Goal: Information Seeking & Learning: Learn about a topic

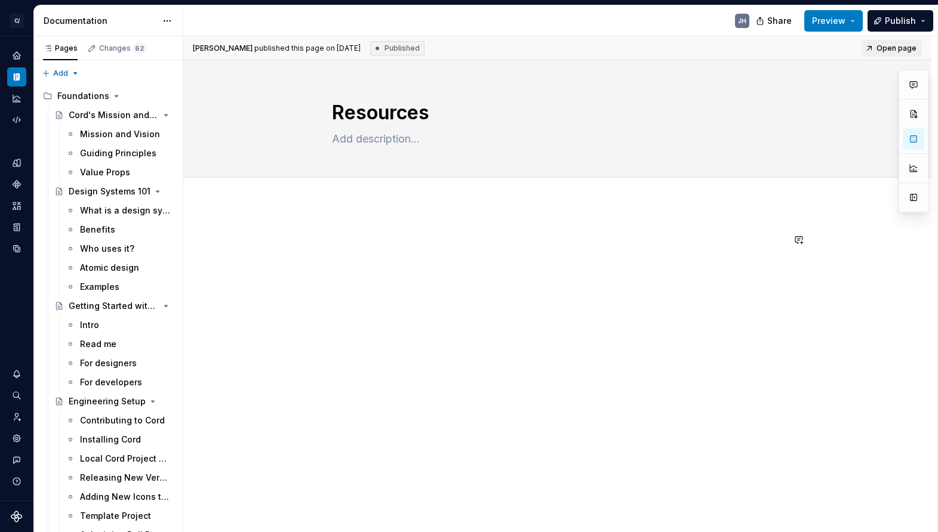
scroll to position [3428, 0]
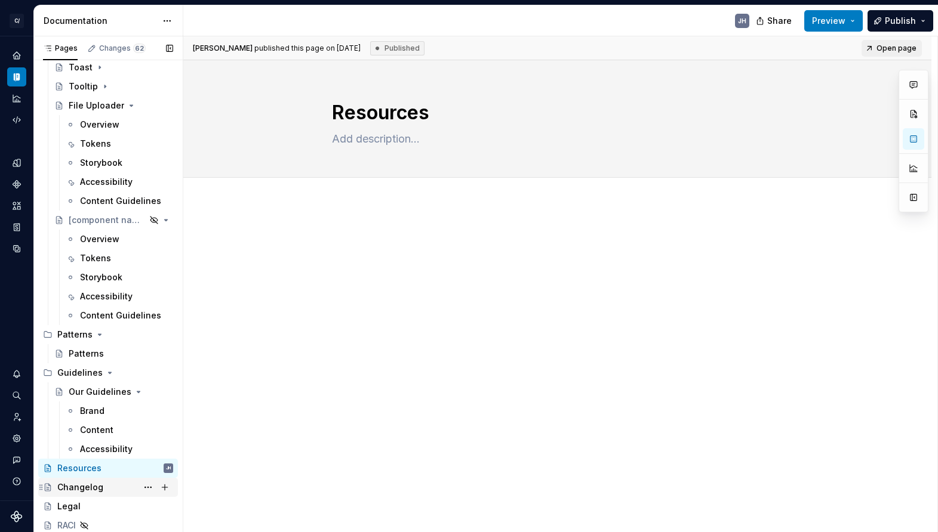
click at [95, 486] on div "Changelog" at bounding box center [80, 488] width 46 height 12
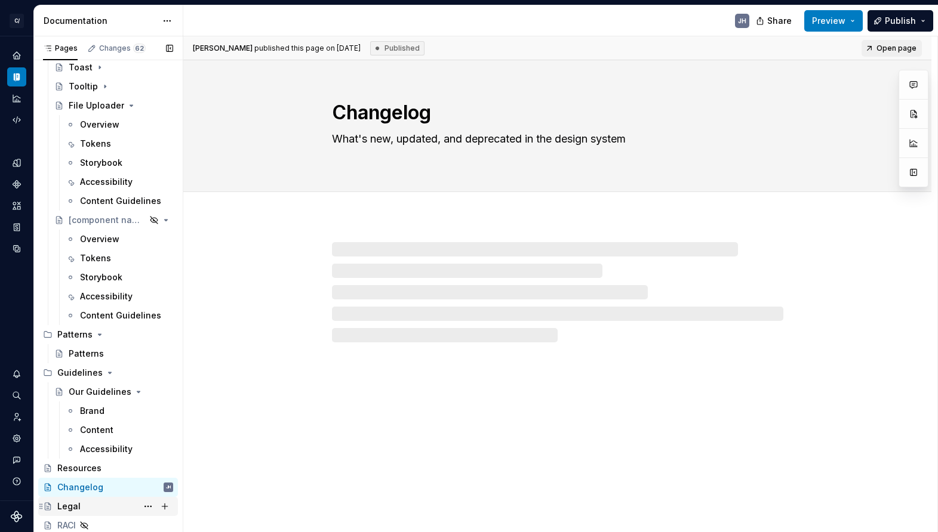
click at [95, 510] on div "Legal" at bounding box center [115, 506] width 116 height 17
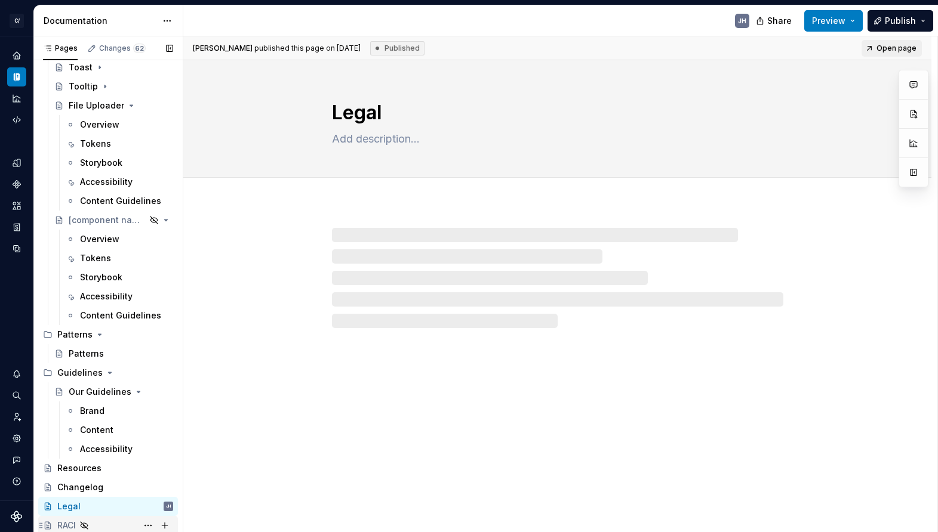
click at [93, 525] on div "RACI" at bounding box center [115, 525] width 116 height 17
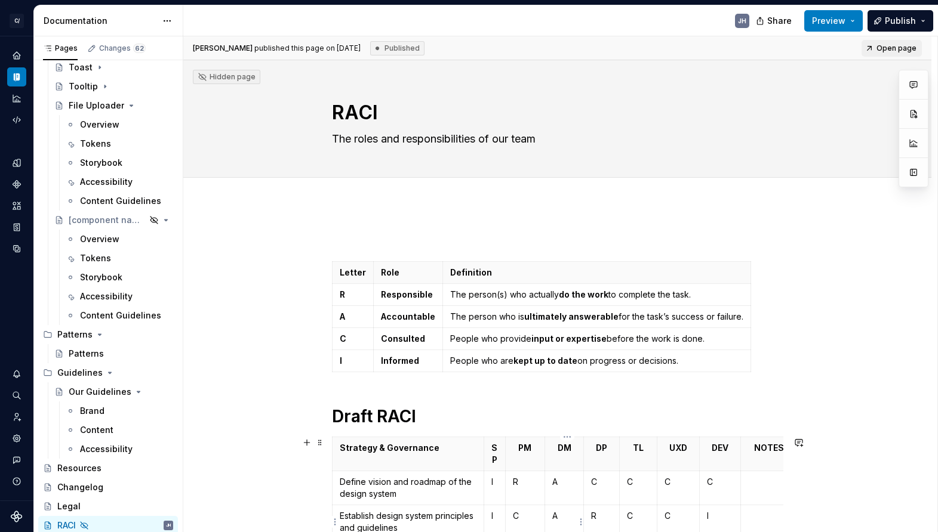
type textarea "*"
